Goal: Information Seeking & Learning: Find specific fact

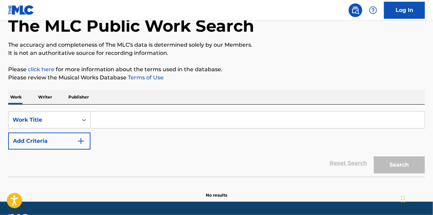
click at [135, 130] on div "SearchWithCriteria37dacfa8-4a83-4fba-910e-2420bfc1b6da Work Title Add Criteria" at bounding box center [216, 130] width 417 height 38
click at [123, 119] on input "Search Form" at bounding box center [258, 120] width 334 height 16
paste input "To Give You A Little Smile"
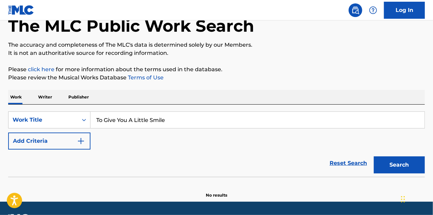
type input "To Give You A Little Smile"
click at [374, 156] on button "Search" at bounding box center [399, 164] width 51 height 17
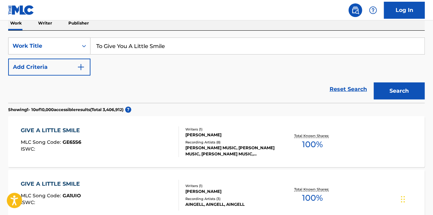
scroll to position [117, 0]
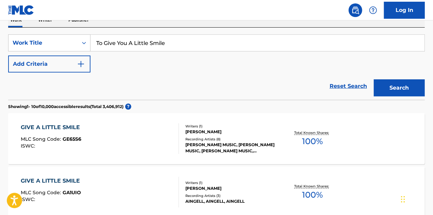
click at [71, 67] on button "Add Criteria" at bounding box center [49, 63] width 82 height 17
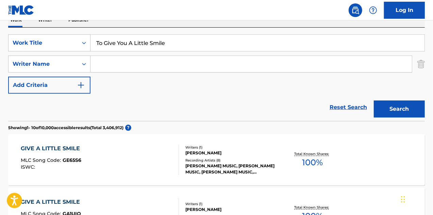
click at [119, 69] on input "Search Form" at bounding box center [252, 64] width 322 height 16
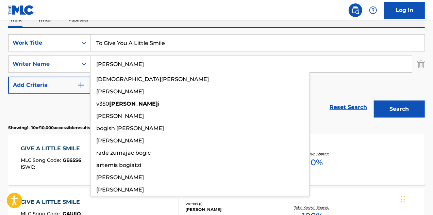
click at [374, 100] on button "Search" at bounding box center [399, 108] width 51 height 17
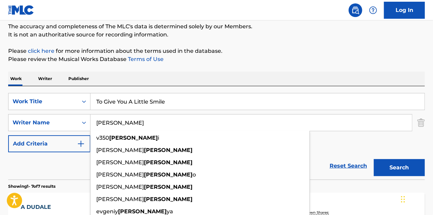
scroll to position [11, 0]
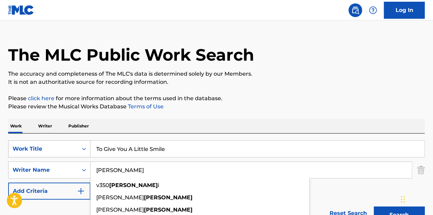
click at [74, 150] on div "Work Title" at bounding box center [43, 148] width 69 height 13
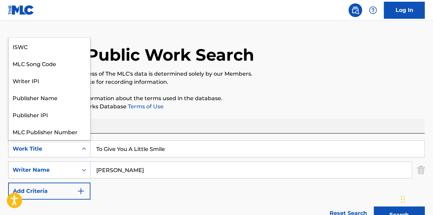
scroll to position [17, 0]
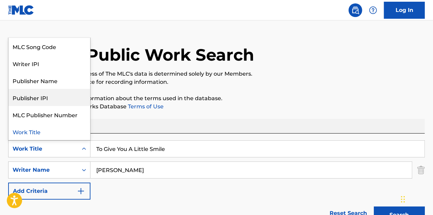
click at [95, 170] on input "[PERSON_NAME]" at bounding box center [252, 170] width 322 height 16
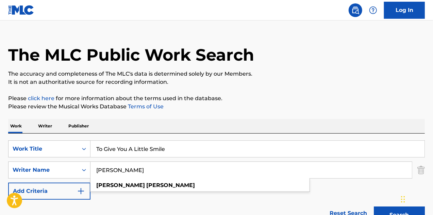
click at [374, 206] on button "Search" at bounding box center [399, 214] width 51 height 17
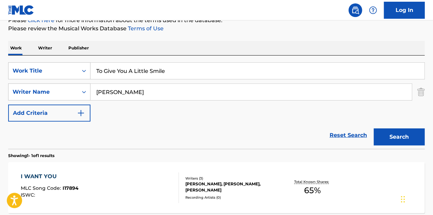
scroll to position [92, 0]
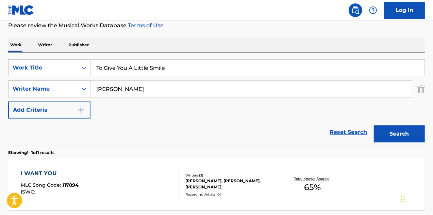
click at [393, 127] on button "Search" at bounding box center [399, 133] width 51 height 17
click at [121, 89] on input "[PERSON_NAME]" at bounding box center [252, 89] width 322 height 16
click at [134, 87] on input "[PERSON_NAME]" at bounding box center [252, 89] width 322 height 16
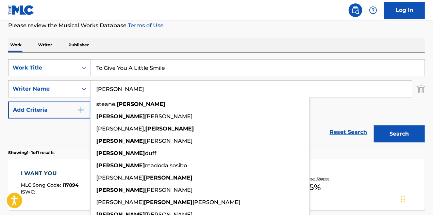
type input "[PERSON_NAME]"
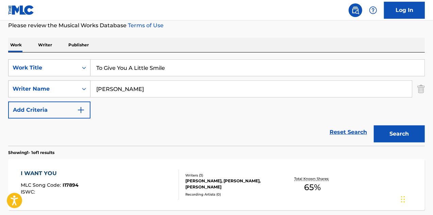
click at [406, 132] on button "Search" at bounding box center [399, 133] width 51 height 17
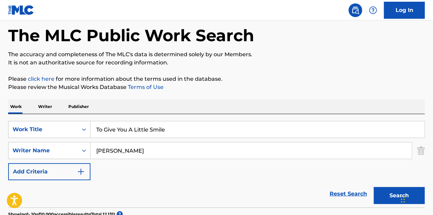
scroll to position [0, 0]
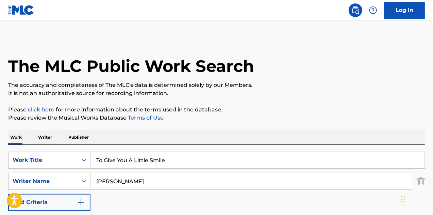
click at [143, 156] on input "To Give You A Little Smile" at bounding box center [258, 160] width 334 height 16
paste input "hunder In The Sky"
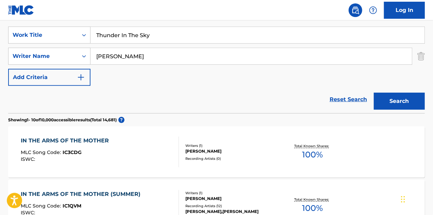
scroll to position [125, 0]
click at [390, 95] on button "Search" at bounding box center [399, 100] width 51 height 17
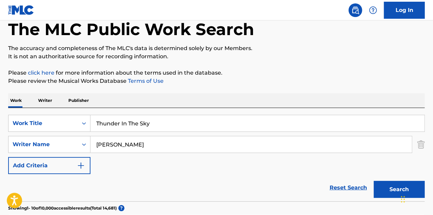
scroll to position [0, 0]
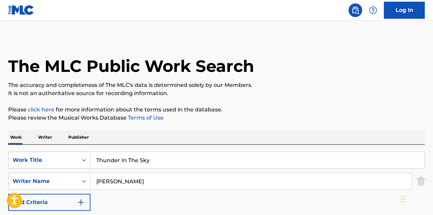
click at [118, 155] on input "Thunder In The Sky" at bounding box center [258, 160] width 334 height 16
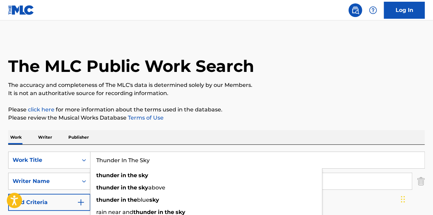
click at [118, 155] on input "Thunder In The Sky" at bounding box center [258, 160] width 334 height 16
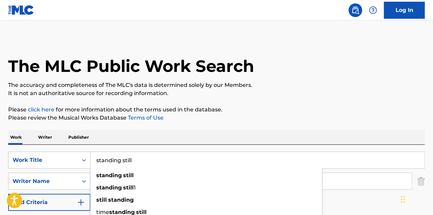
type input "standing still"
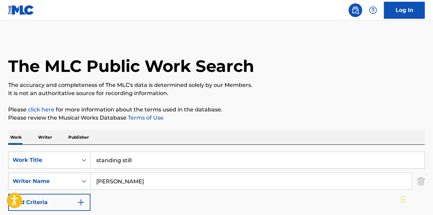
click at [106, 180] on input "[PERSON_NAME]" at bounding box center [252, 181] width 322 height 16
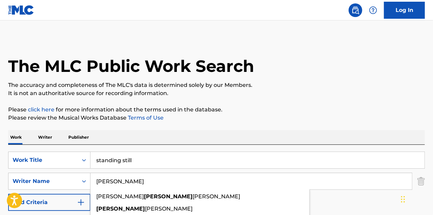
click at [106, 180] on input "[PERSON_NAME]" at bounding box center [252, 181] width 322 height 16
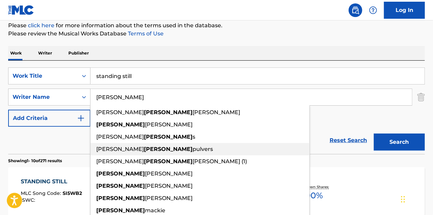
scroll to position [85, 0]
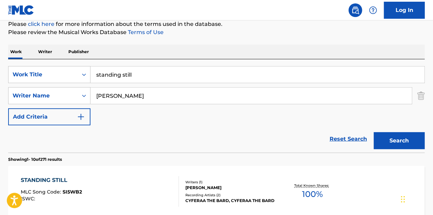
click at [420, 133] on button "Search" at bounding box center [399, 140] width 51 height 17
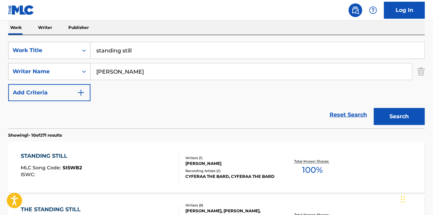
scroll to position [110, 0]
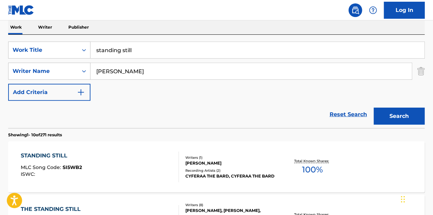
click at [105, 76] on input "[PERSON_NAME]" at bounding box center [252, 71] width 322 height 16
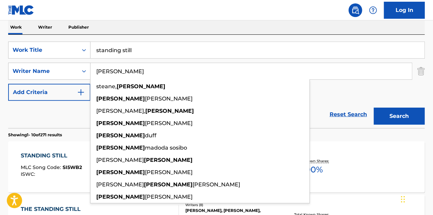
click at [105, 76] on input "[PERSON_NAME]" at bounding box center [252, 71] width 322 height 16
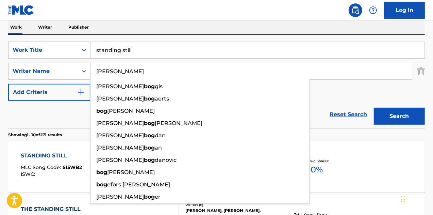
type input "[PERSON_NAME]"
click at [374, 108] on button "Search" at bounding box center [399, 116] width 51 height 17
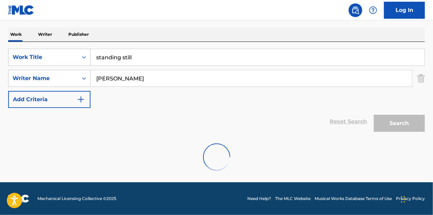
scroll to position [80, 0]
